Goal: Check status: Check status

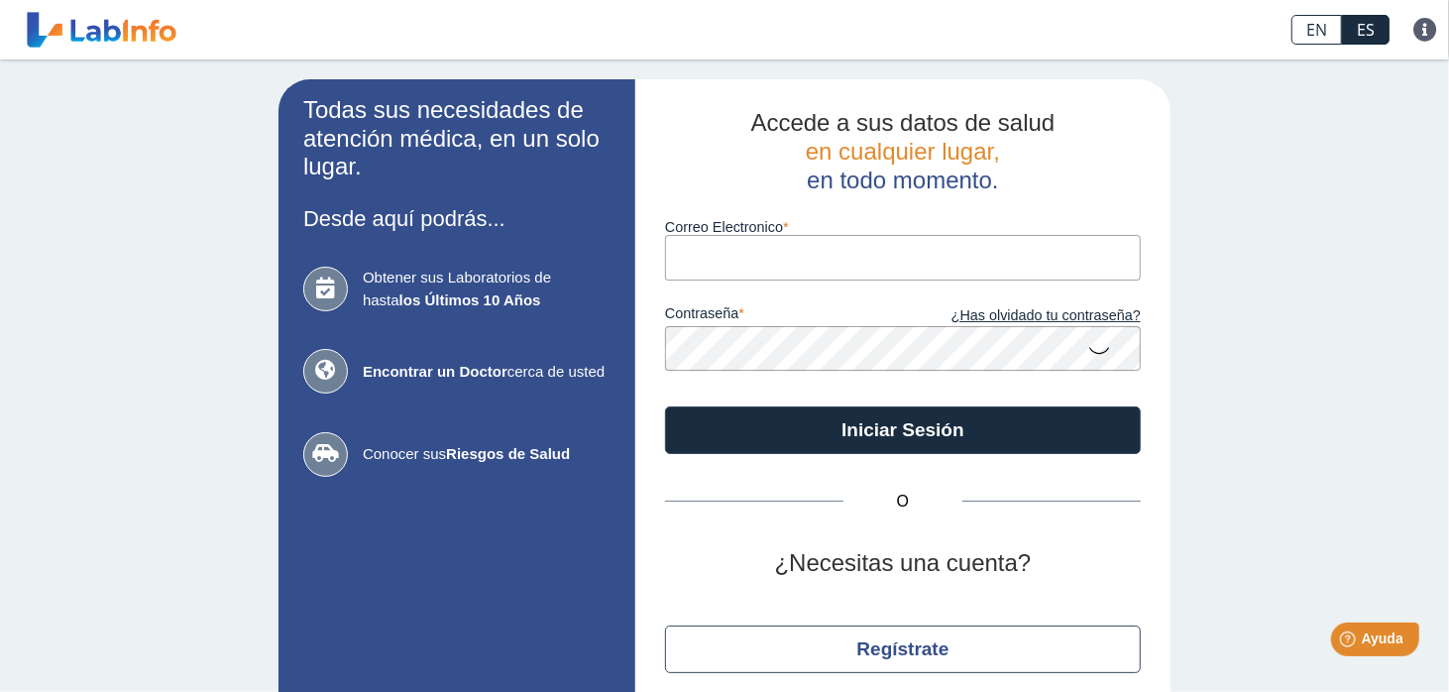
click at [697, 247] on input "Correo Electronico" at bounding box center [903, 257] width 476 height 45
type input "nanet_02@hotmail.com"
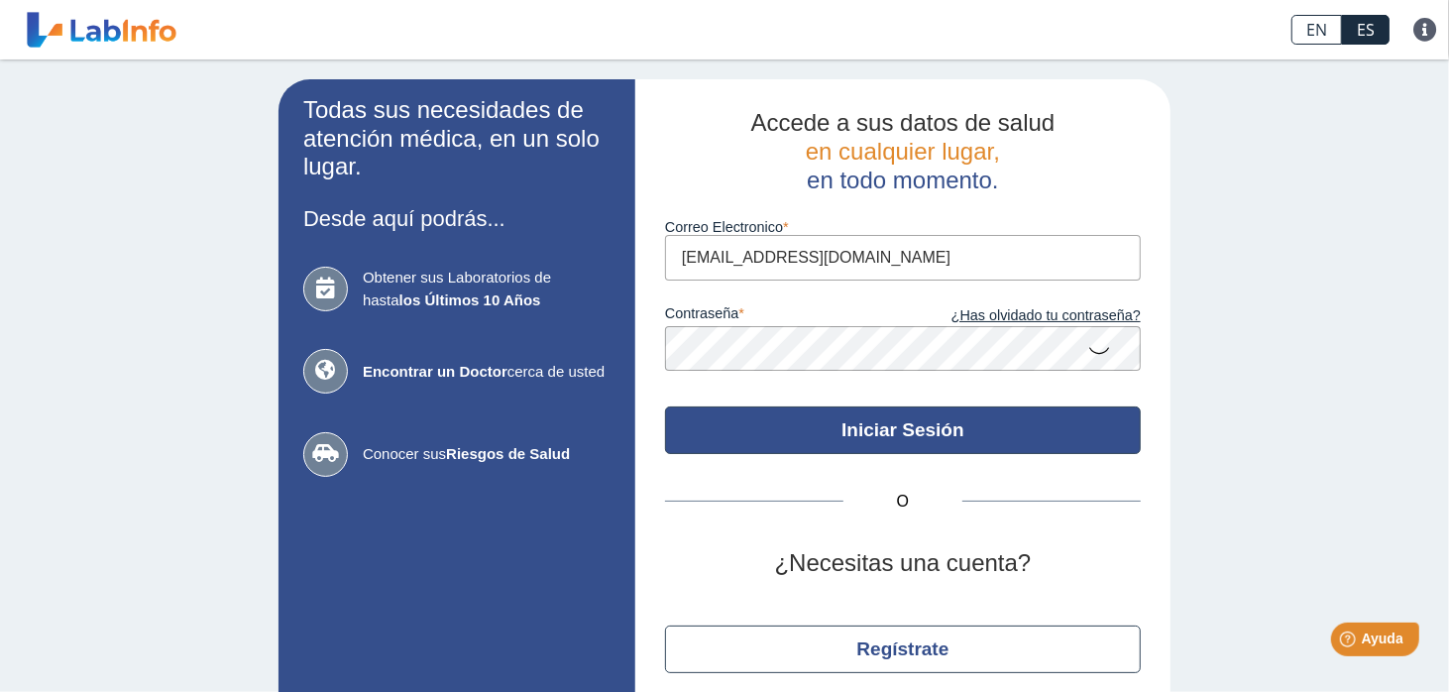
click at [849, 437] on button "Iniciar Sesión" at bounding box center [903, 430] width 476 height 48
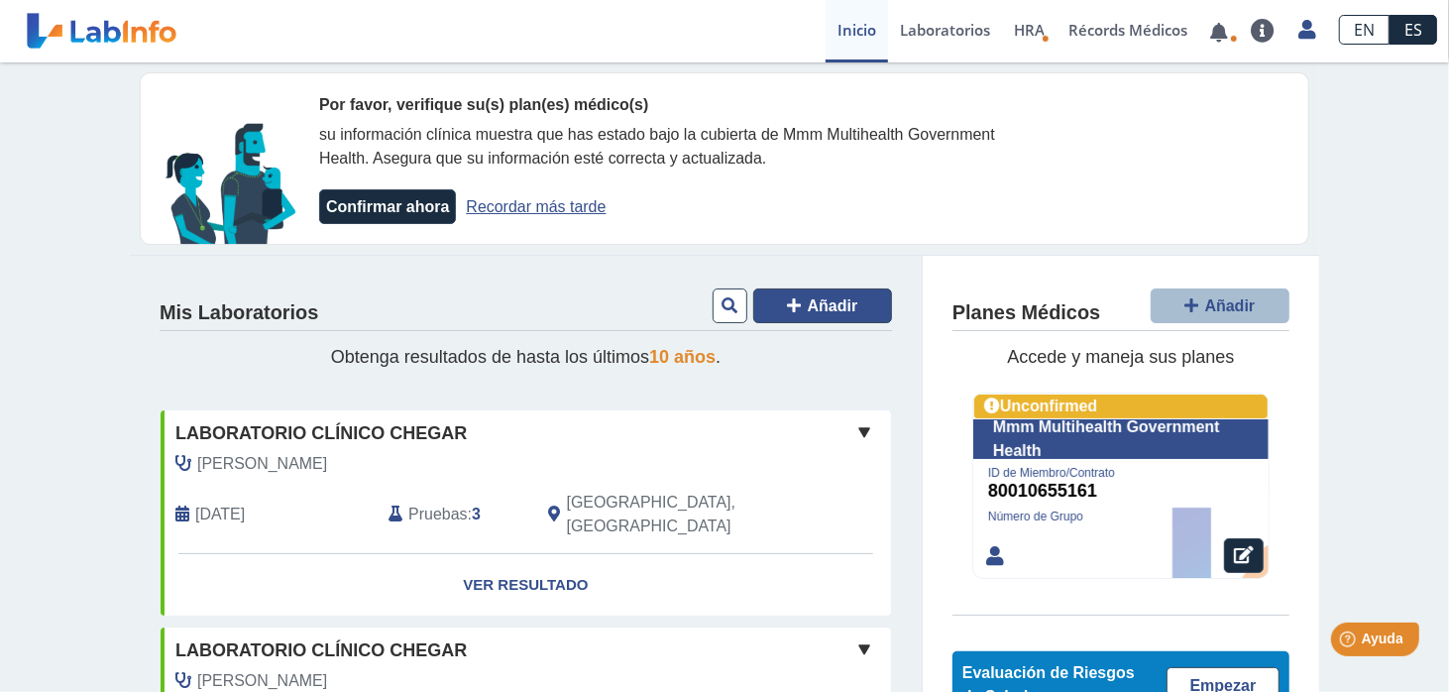
click at [819, 302] on span "Añadir" at bounding box center [833, 305] width 51 height 17
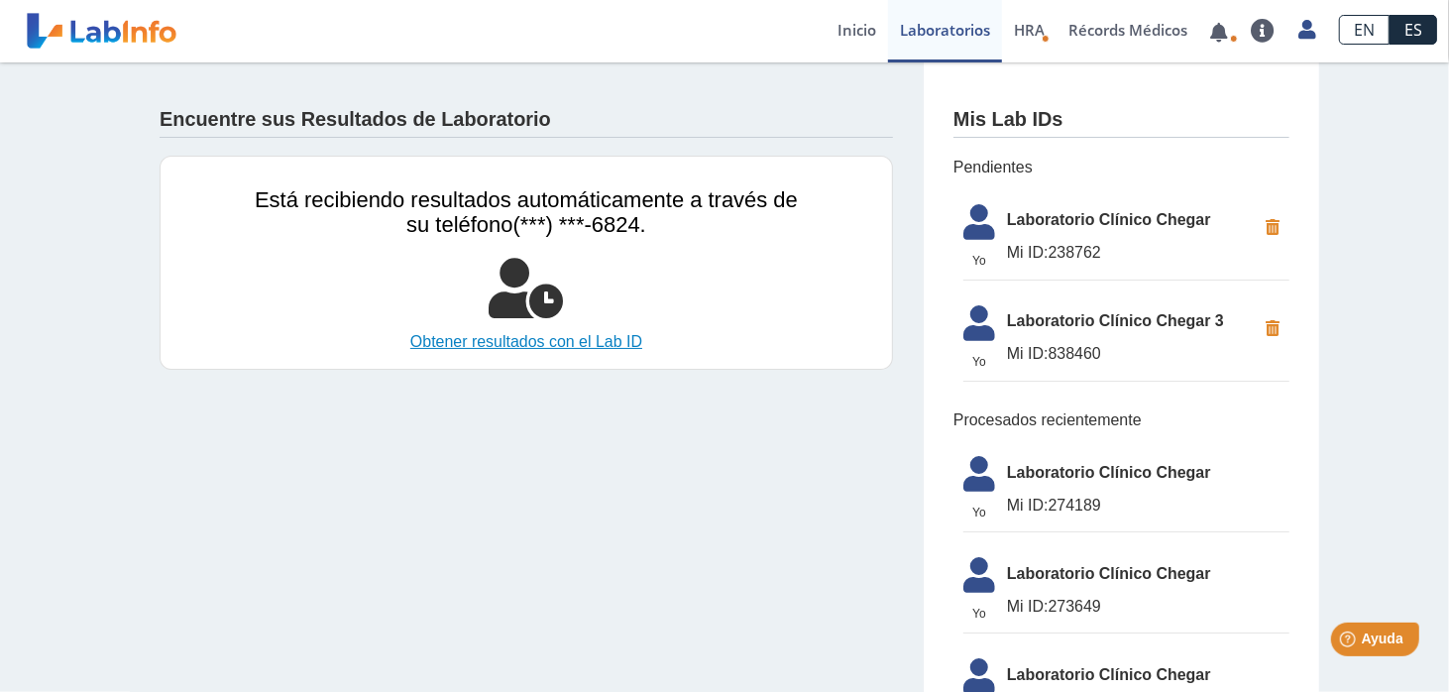
click at [585, 342] on link "Obtener resultados con el Lab ID" at bounding box center [526, 342] width 543 height 24
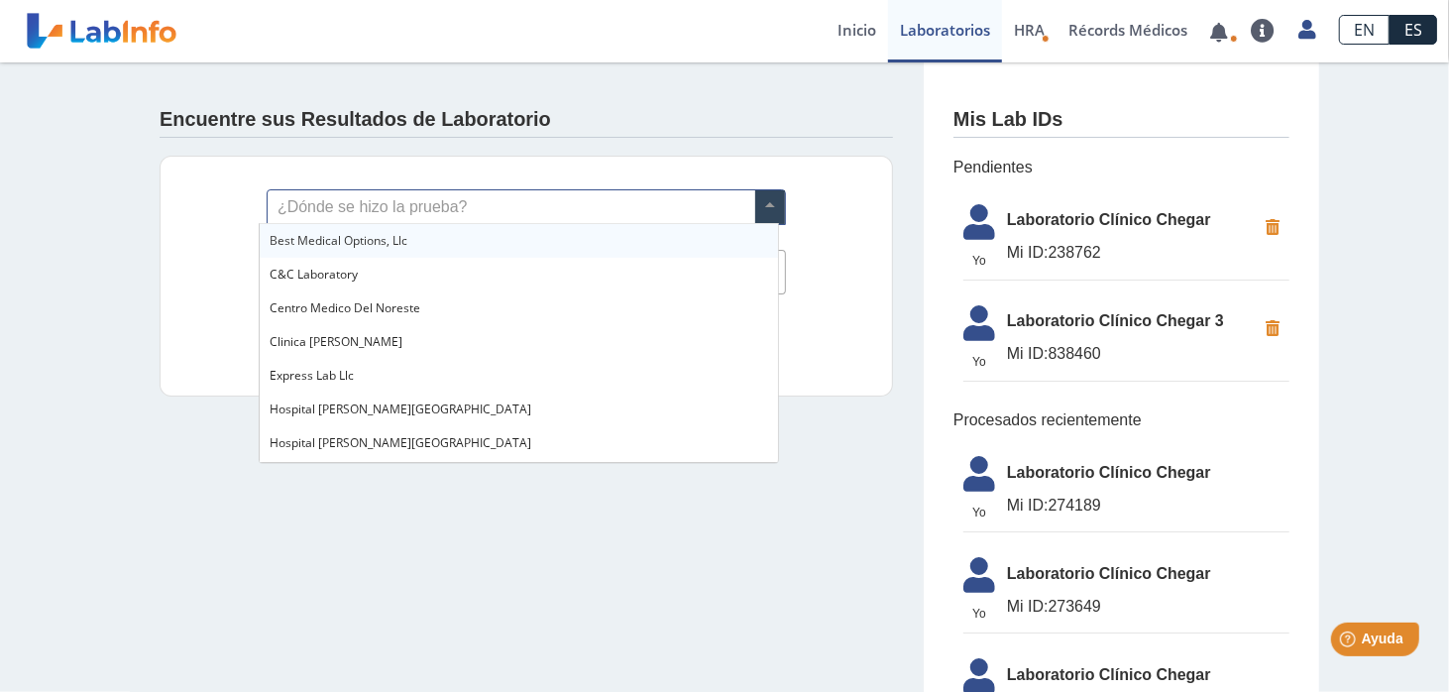
click at [769, 208] on span at bounding box center [770, 207] width 30 height 34
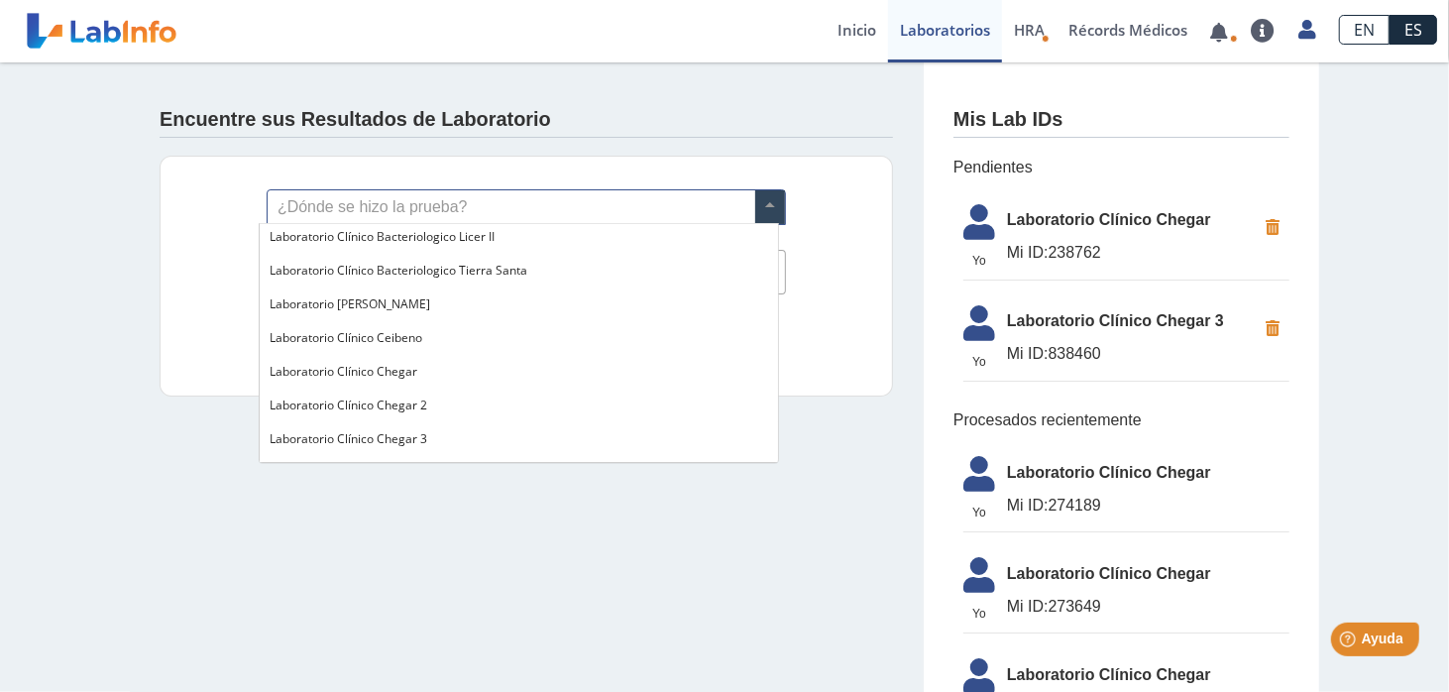
scroll to position [694, 0]
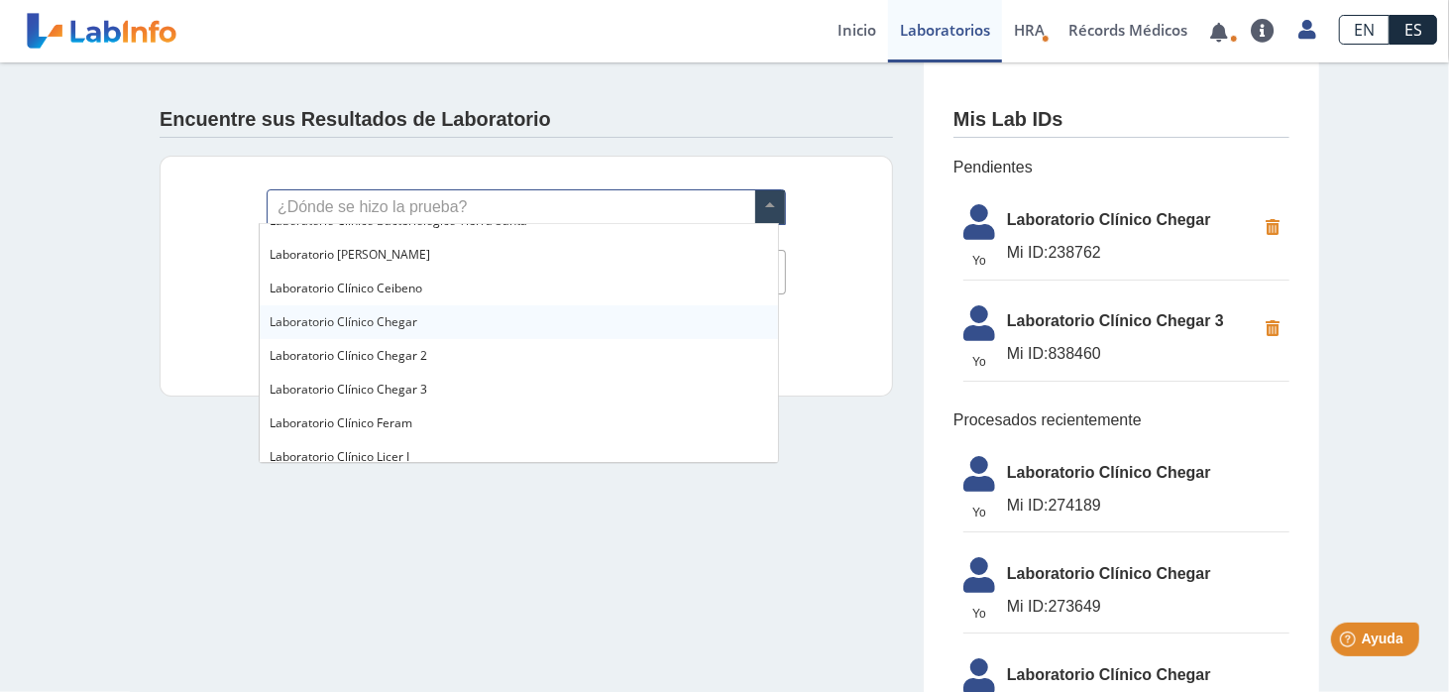
click at [376, 323] on span "Laboratorio Clínico Chegar" at bounding box center [344, 321] width 148 height 17
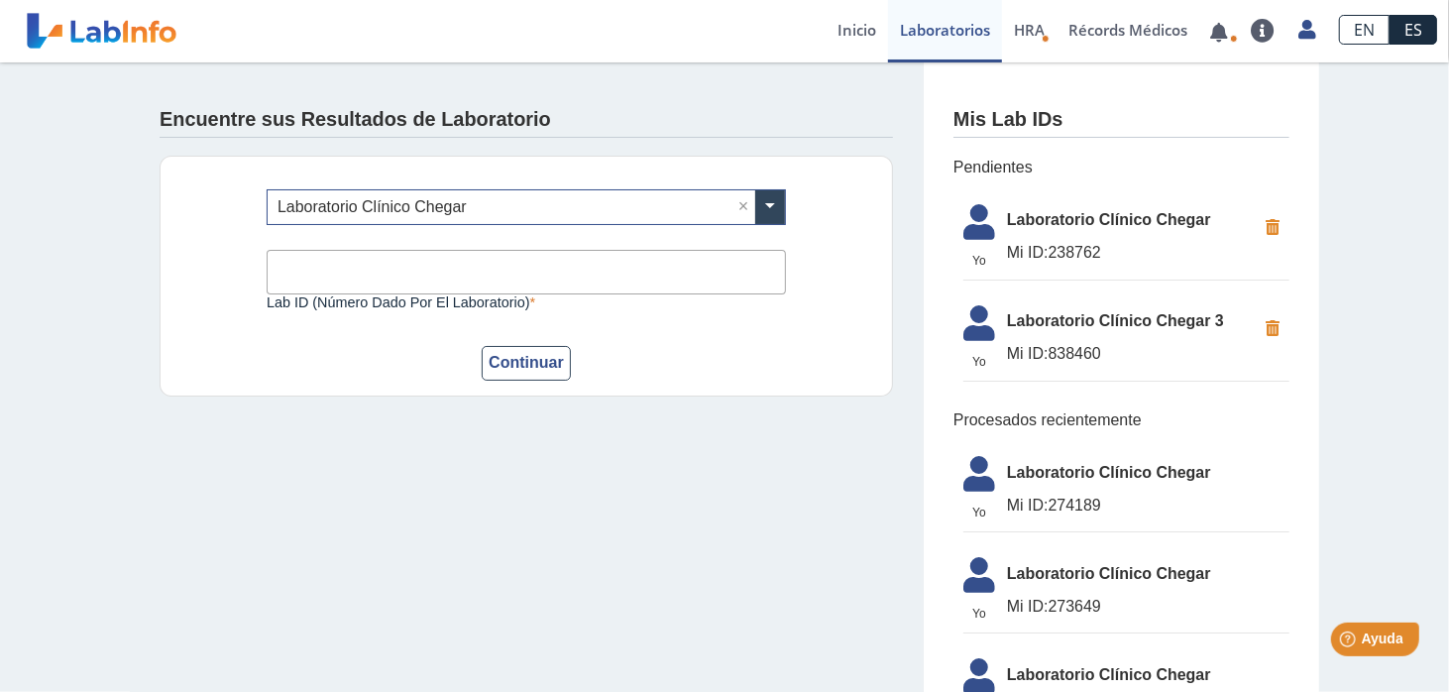
click at [472, 274] on input "Lab ID (número dado por el laboratorio)" at bounding box center [526, 272] width 519 height 45
type input "7"
type input "278575"
click at [512, 379] on button "Continuar" at bounding box center [526, 363] width 89 height 35
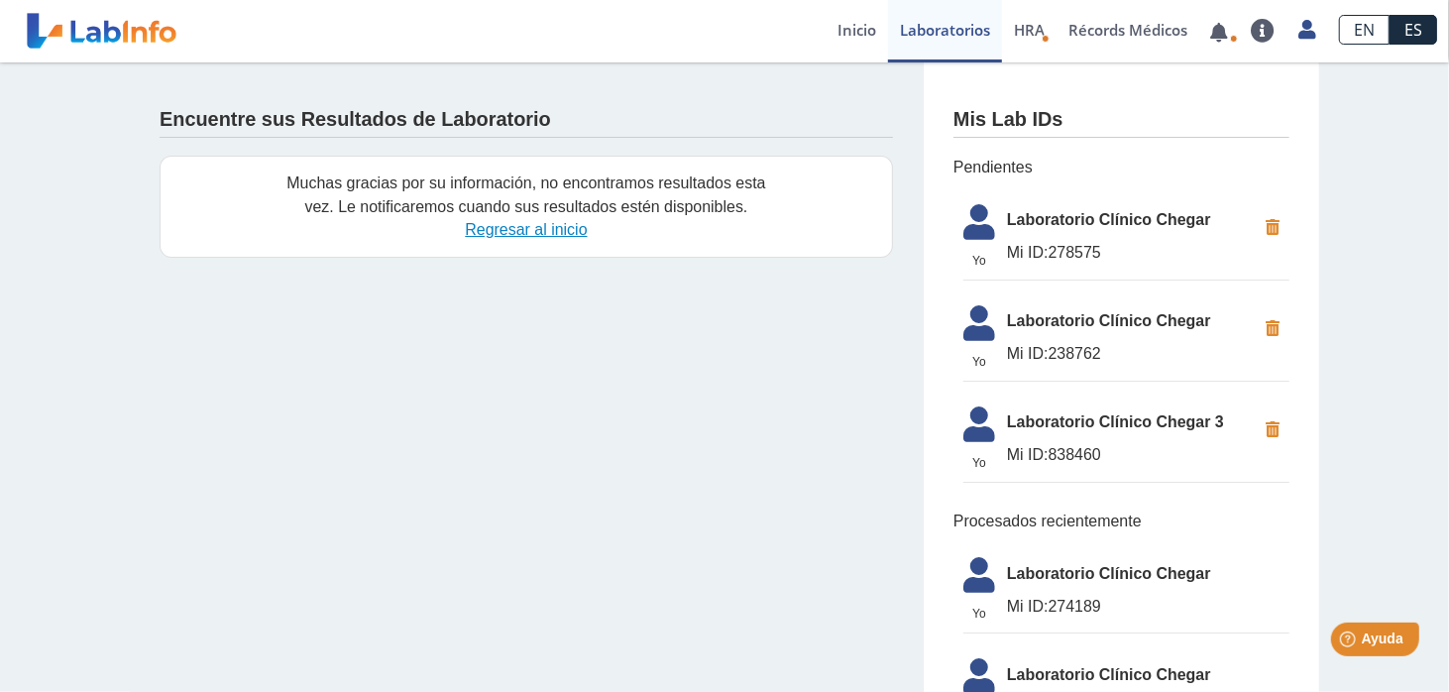
click at [528, 237] on link "Regresar al inicio" at bounding box center [526, 229] width 122 height 17
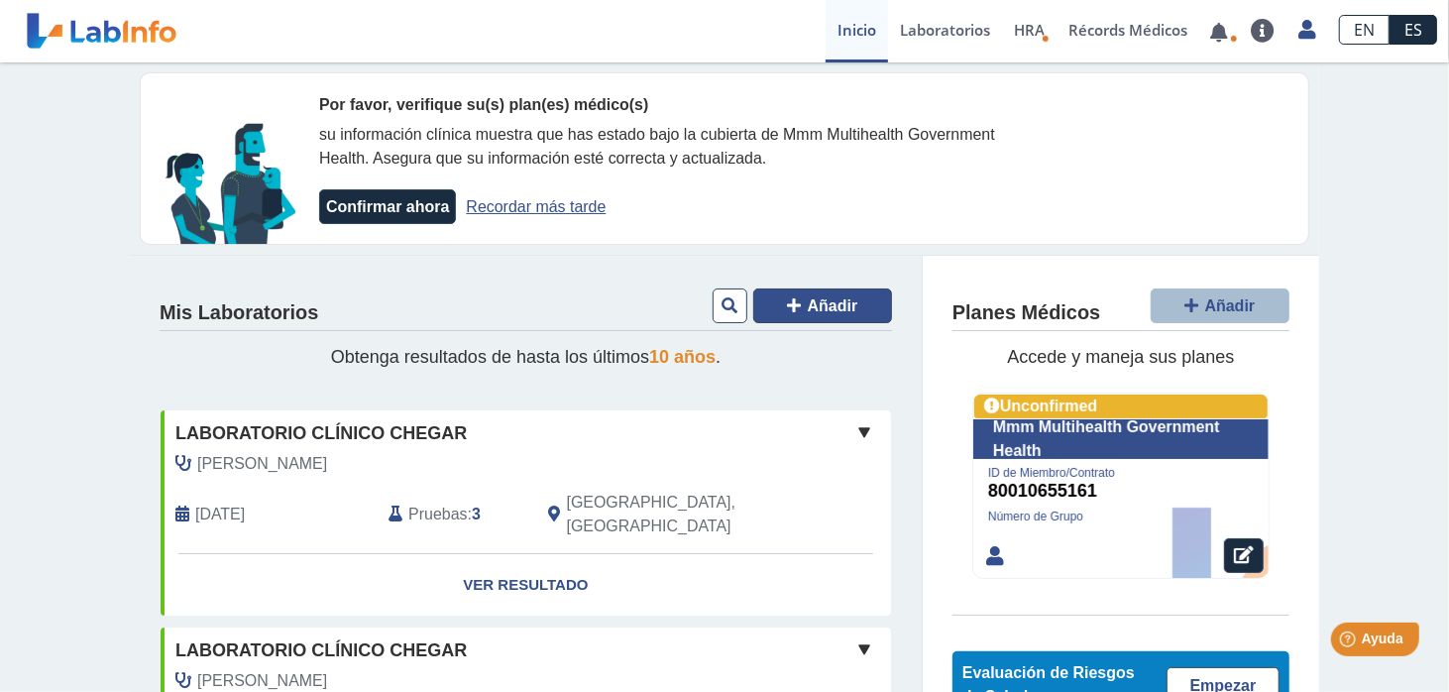
click at [843, 306] on span "Añadir" at bounding box center [833, 305] width 51 height 17
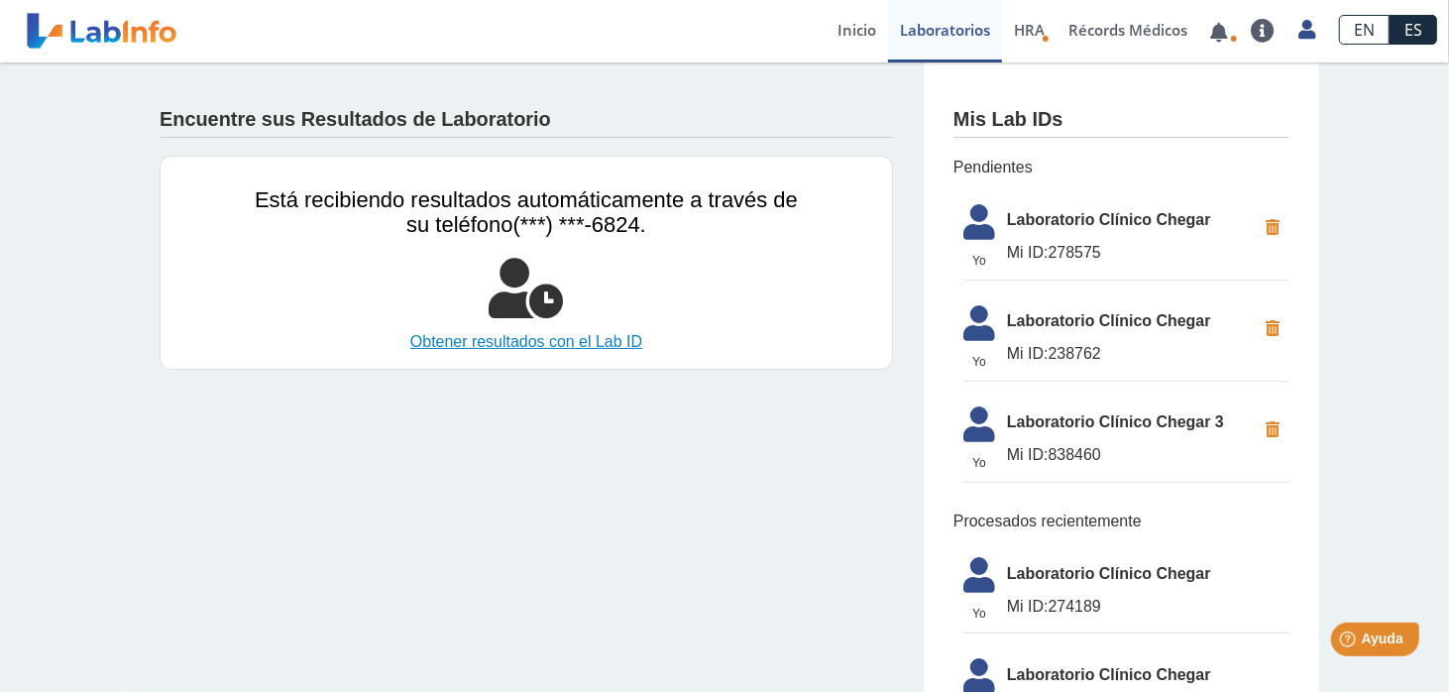
click at [556, 339] on link "Obtener resultados con el Lab ID" at bounding box center [526, 342] width 543 height 24
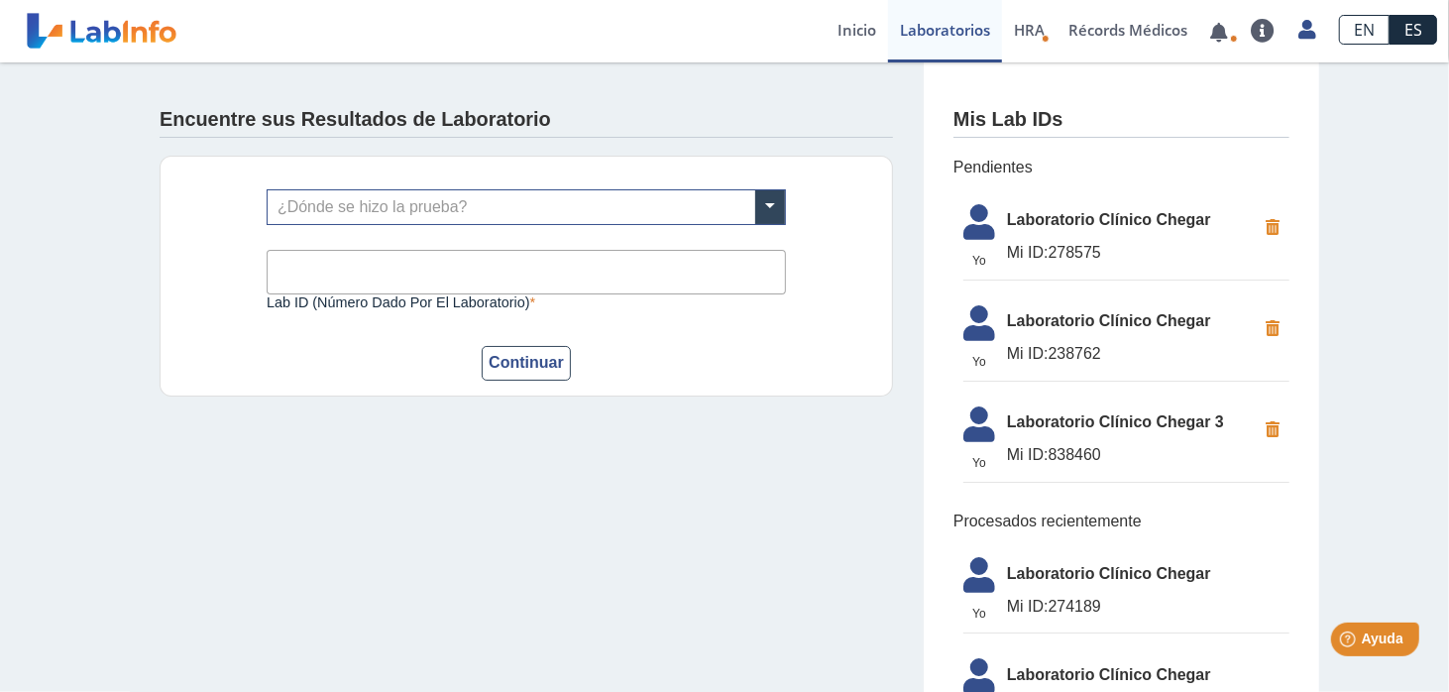
click at [1016, 256] on span "Mi ID:" at bounding box center [1028, 252] width 42 height 17
click at [769, 207] on span at bounding box center [770, 207] width 30 height 34
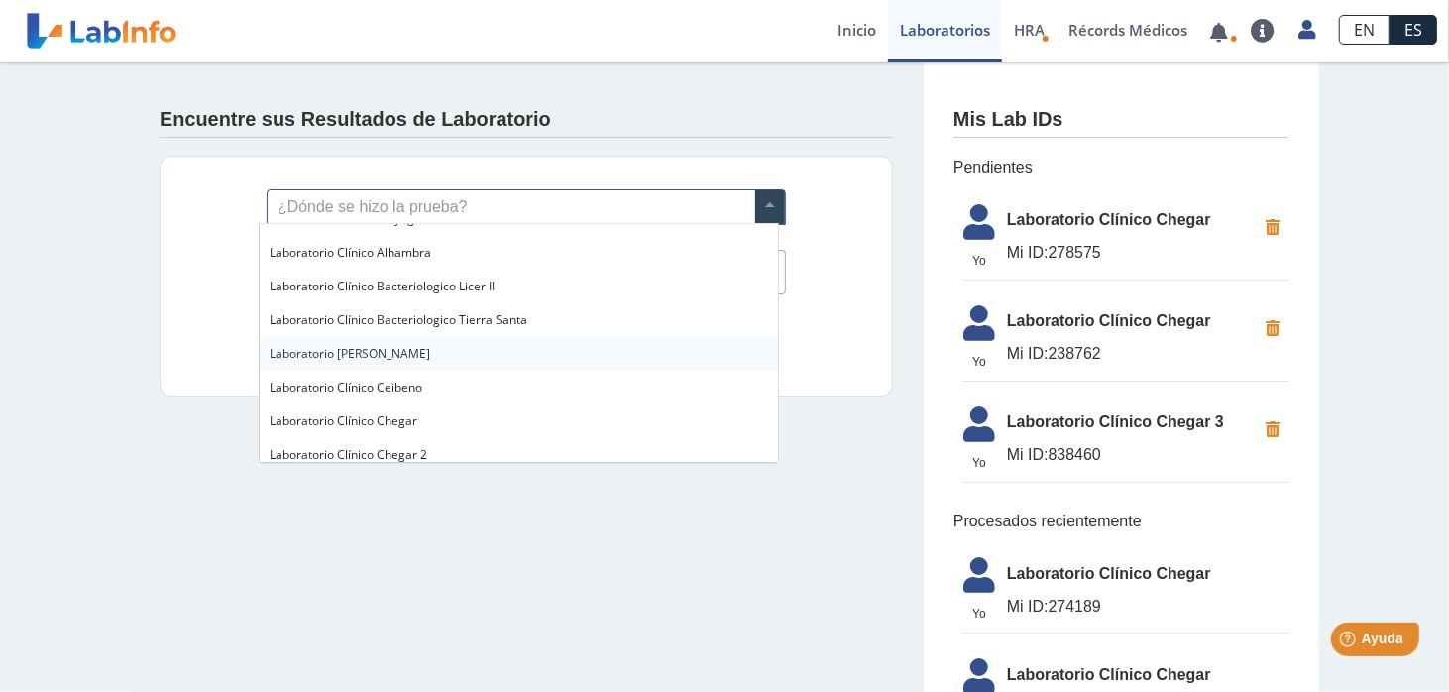
scroll to position [694, 0]
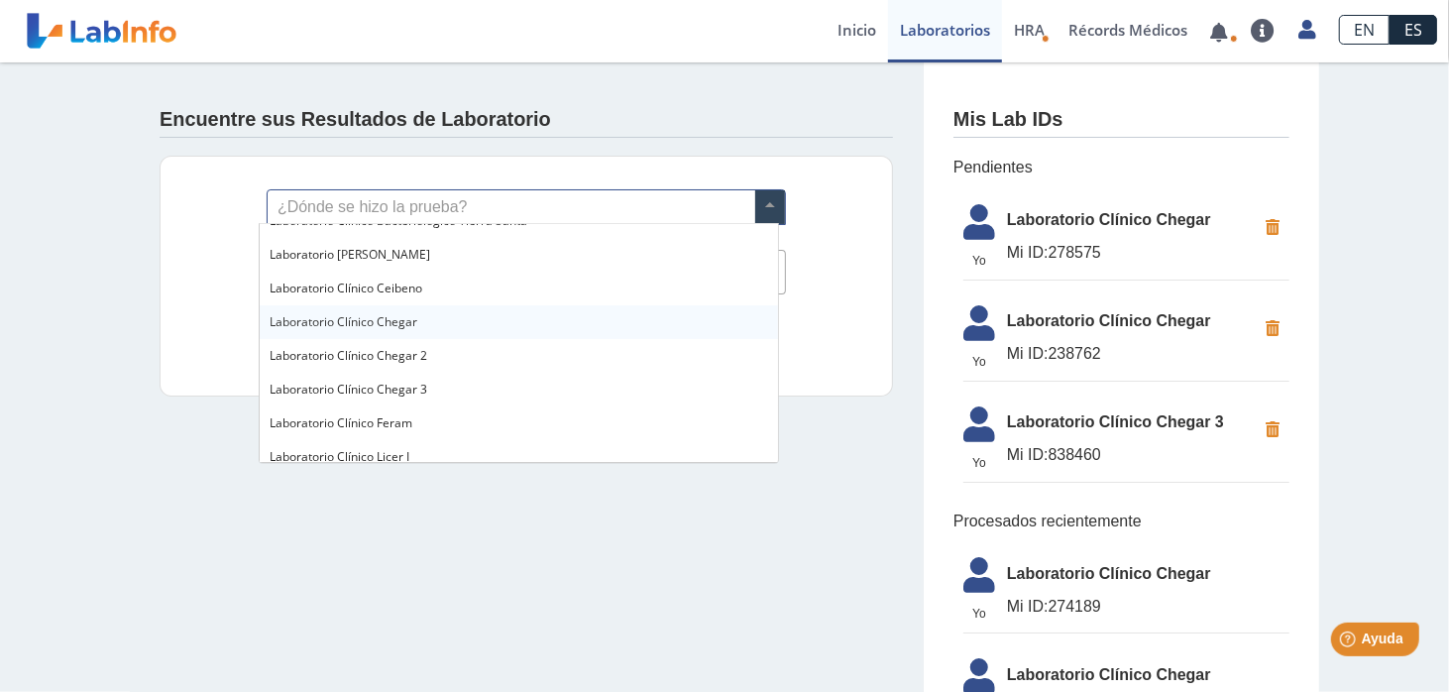
click at [438, 324] on div "Laboratorio Clínico Chegar" at bounding box center [518, 322] width 517 height 34
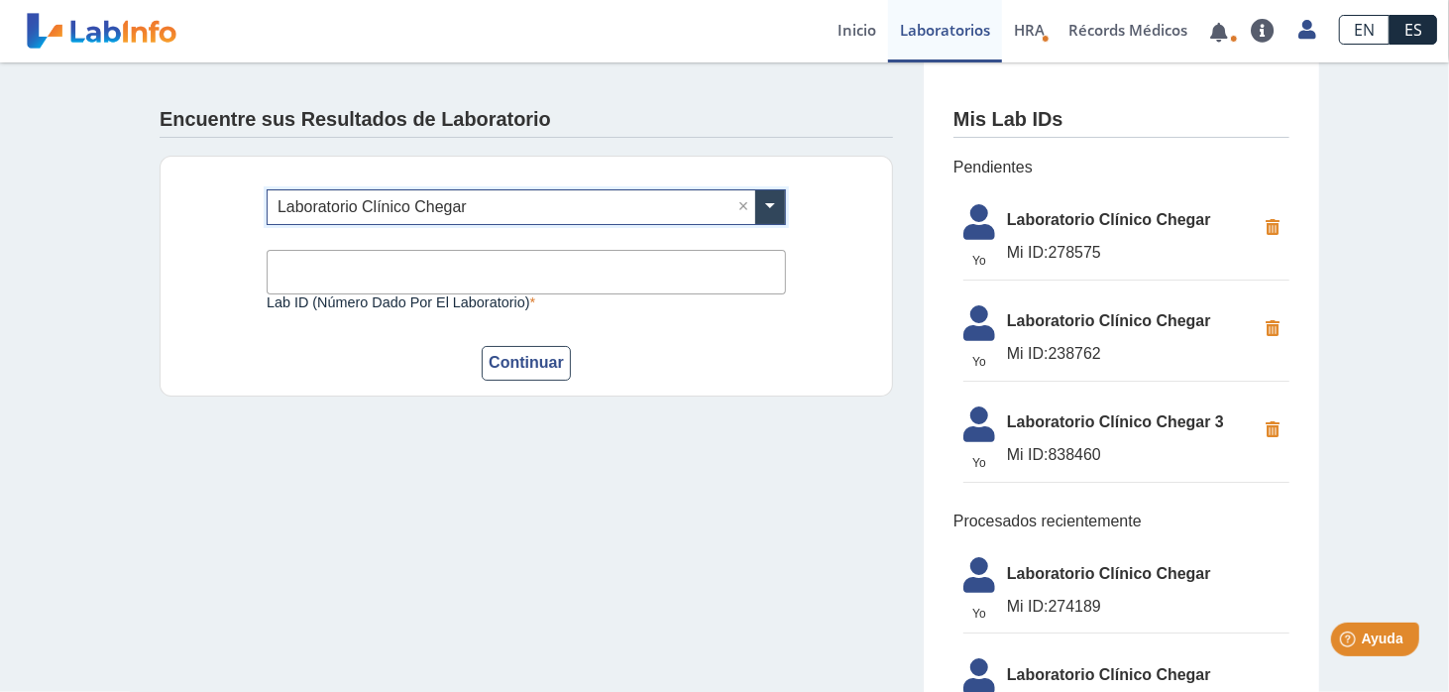
click at [456, 267] on input "Lab ID (número dado por el laboratorio)" at bounding box center [526, 272] width 519 height 45
type input "278575"
click at [502, 363] on button "Continuar" at bounding box center [526, 363] width 89 height 35
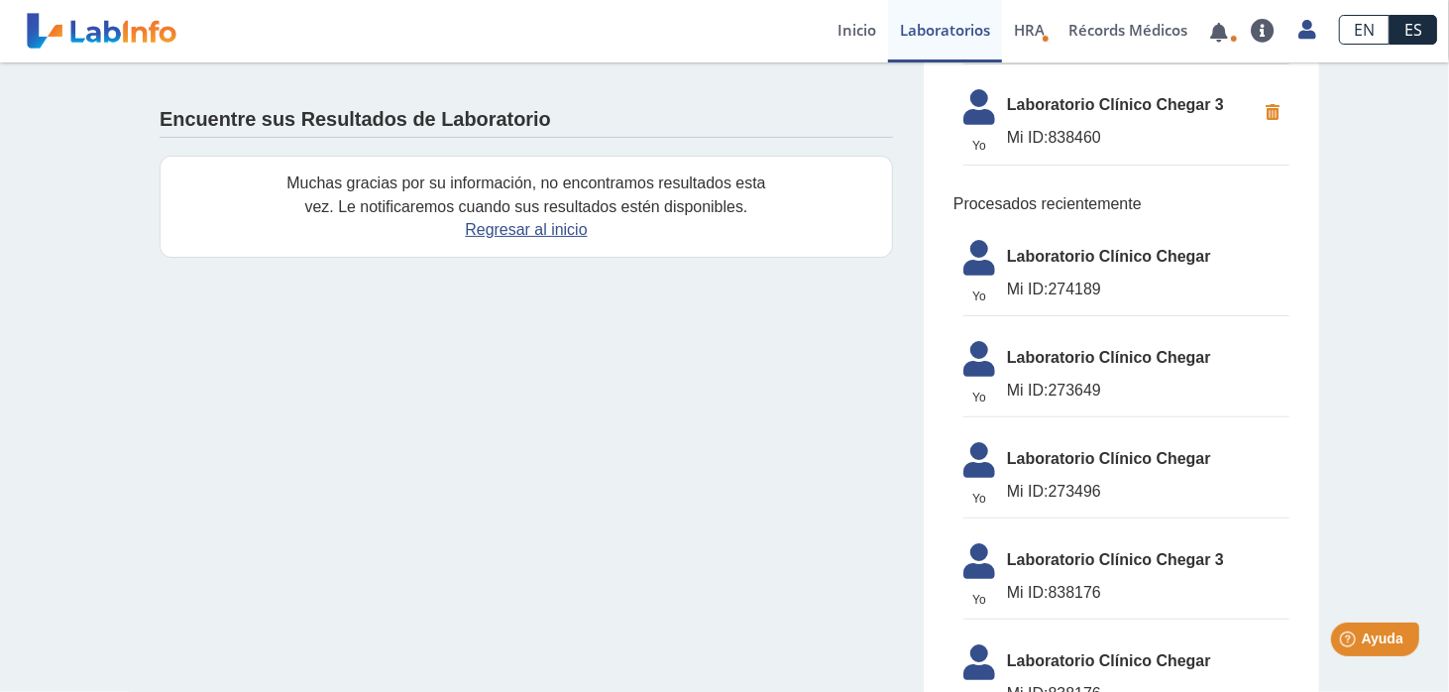
scroll to position [0, 0]
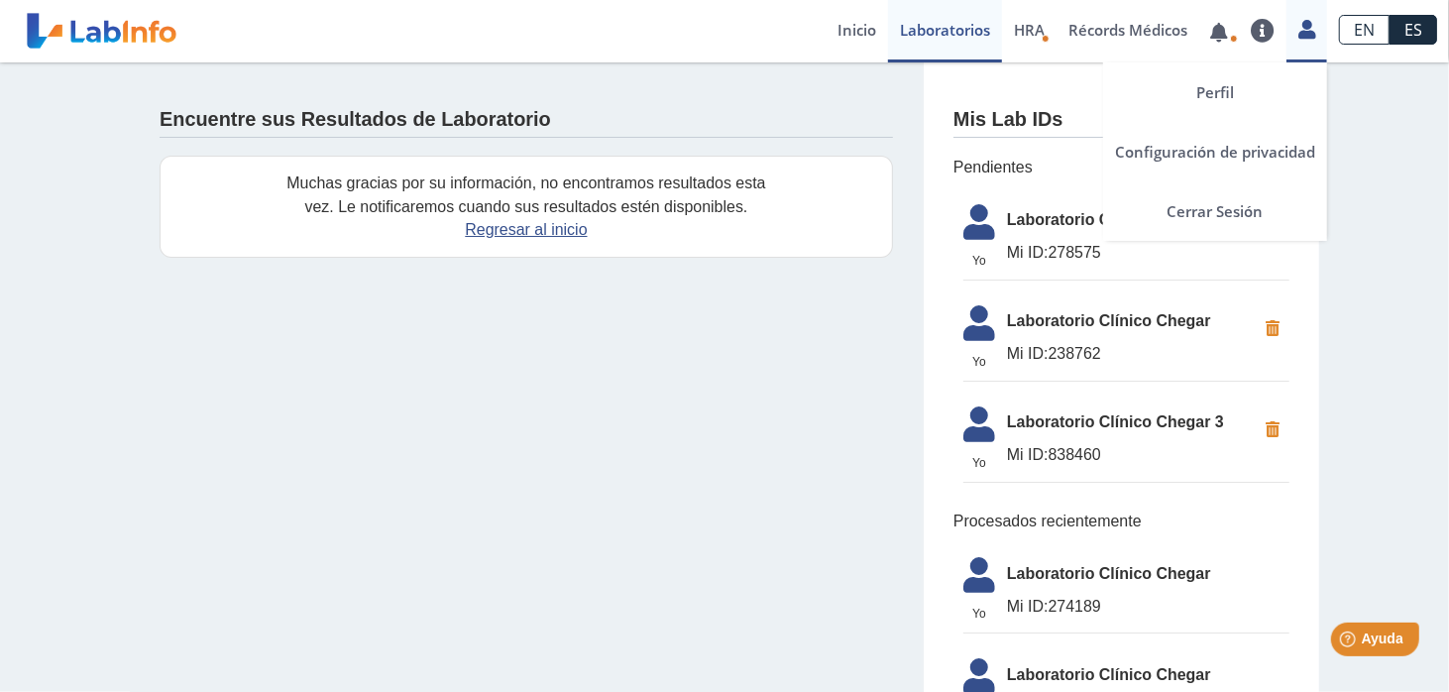
click at [1321, 26] on link at bounding box center [1307, 27] width 41 height 26
click at [1231, 212] on link "Cerrar Sesión" at bounding box center [1215, 210] width 224 height 59
